Goal: Transaction & Acquisition: Purchase product/service

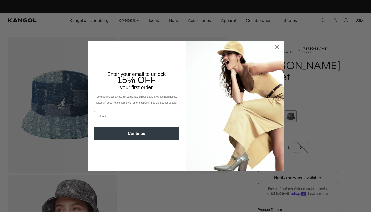
scroll to position [0, 103]
